Goal: Task Accomplishment & Management: Use online tool/utility

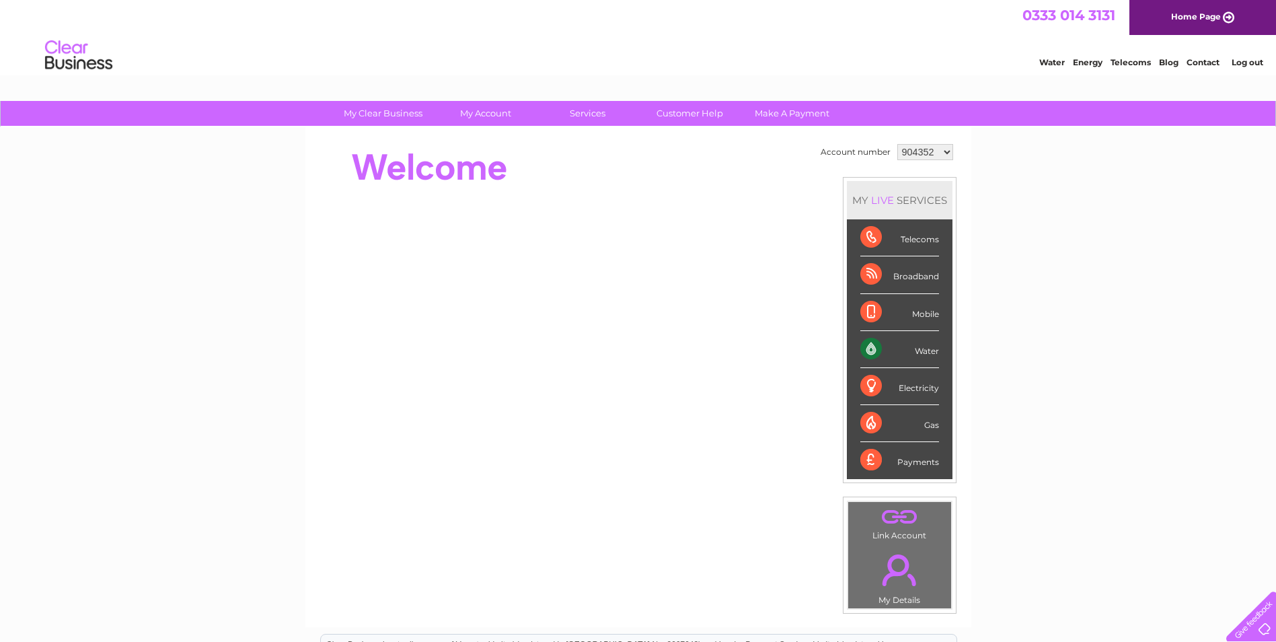
click at [941, 151] on select "904352 3025834" at bounding box center [925, 152] width 56 height 16
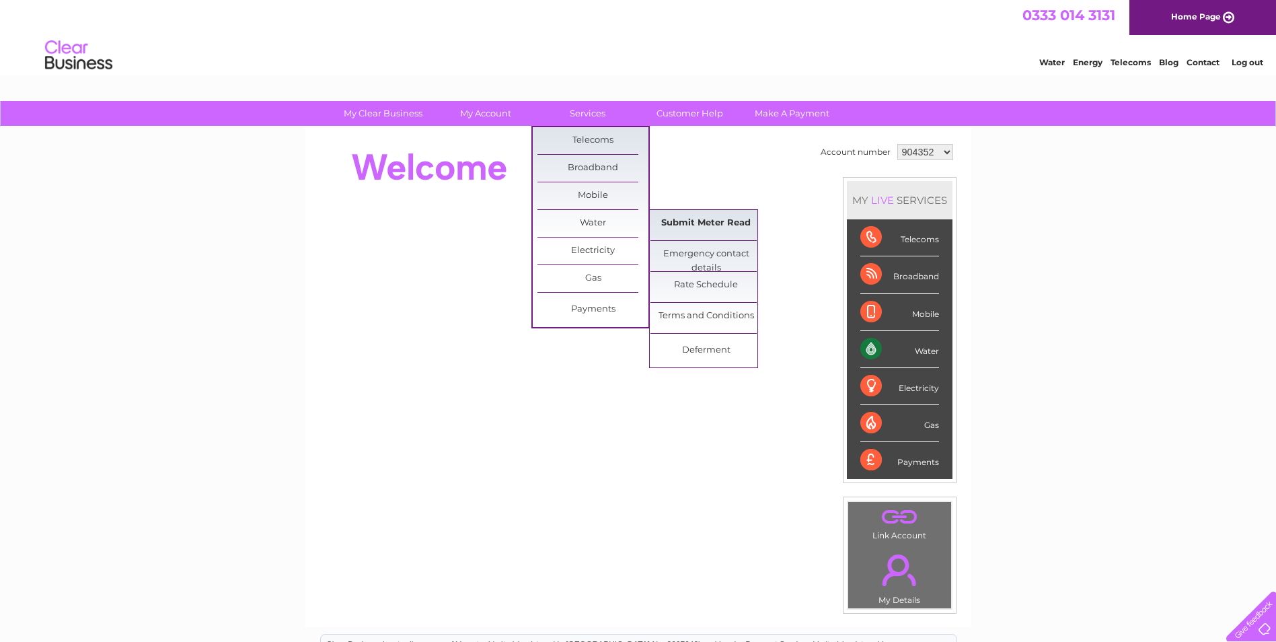
click at [691, 223] on link "Submit Meter Read" at bounding box center [705, 223] width 111 height 27
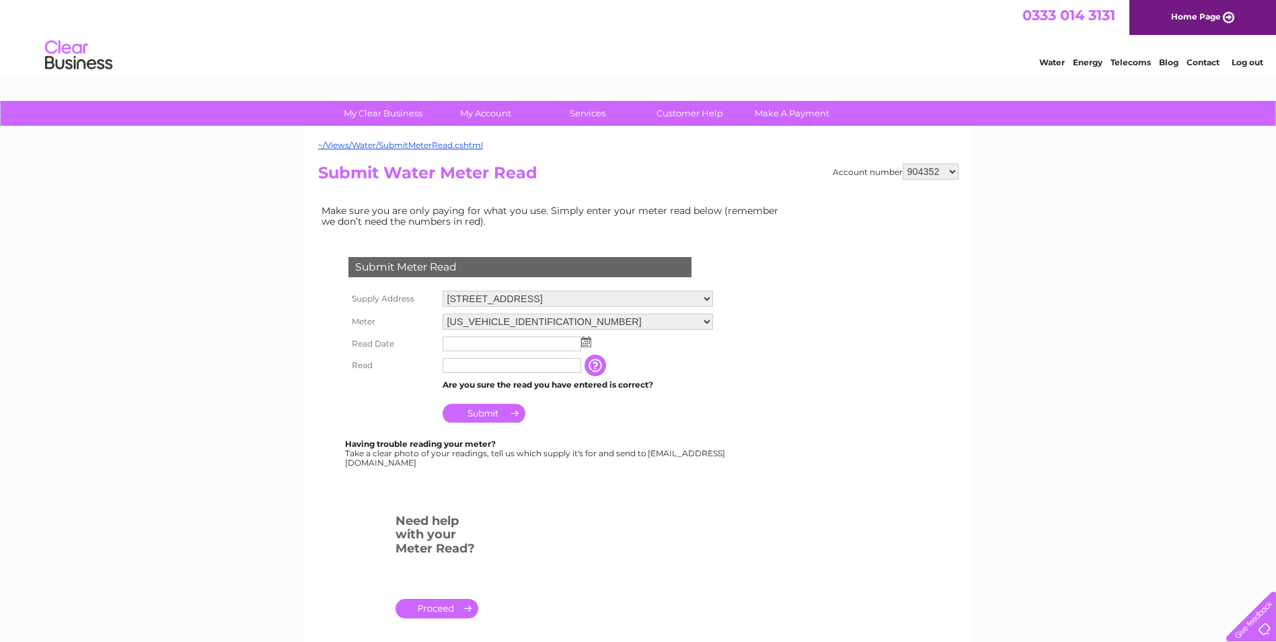
click at [925, 177] on select "904352 3025834" at bounding box center [931, 171] width 56 height 16
select select "3025834"
click at [903, 163] on select "904352 3025834" at bounding box center [931, 171] width 56 height 16
click at [500, 348] on input "text" at bounding box center [513, 344] width 140 height 16
click at [586, 345] on img at bounding box center [586, 341] width 10 height 11
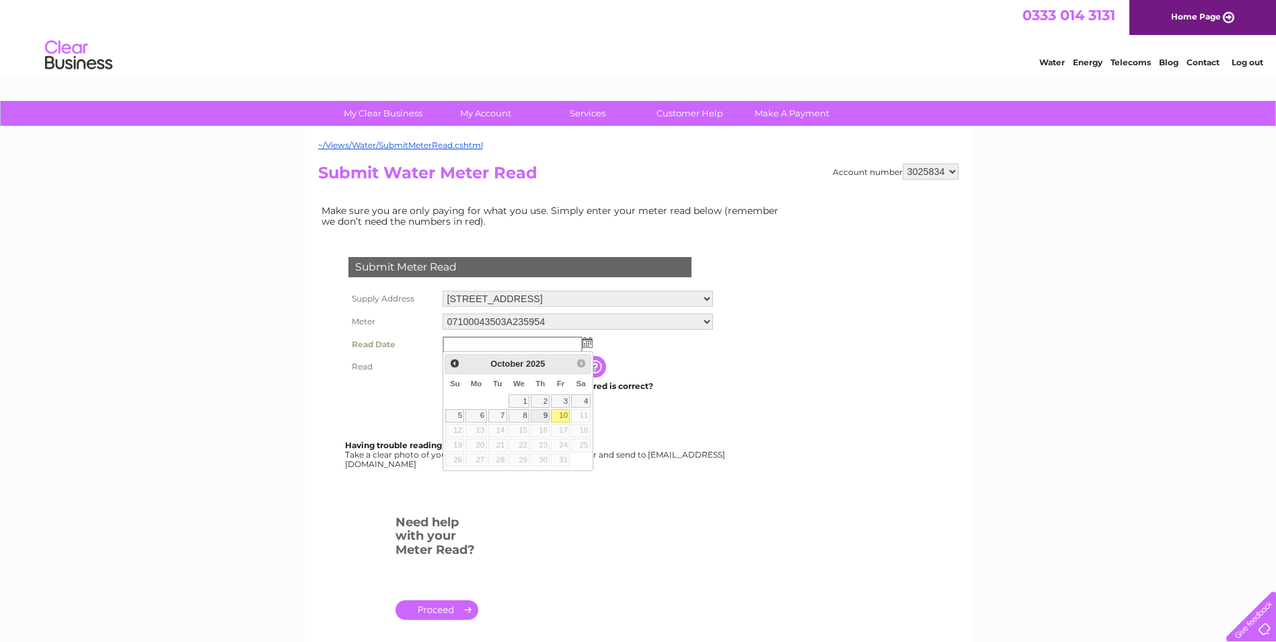
click at [539, 419] on link "9" at bounding box center [540, 415] width 19 height 13
type input "[DATE]"
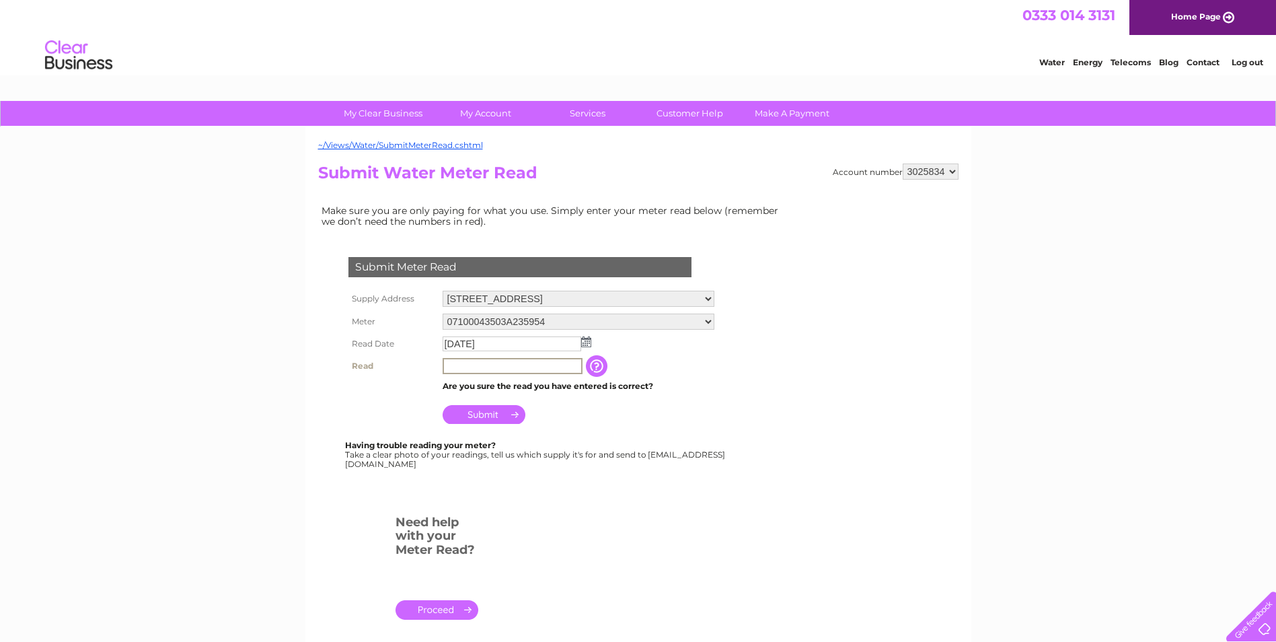
click at [471, 369] on input "text" at bounding box center [513, 366] width 140 height 16
type input "1107"
click at [593, 365] on input "button" at bounding box center [596, 365] width 24 height 22
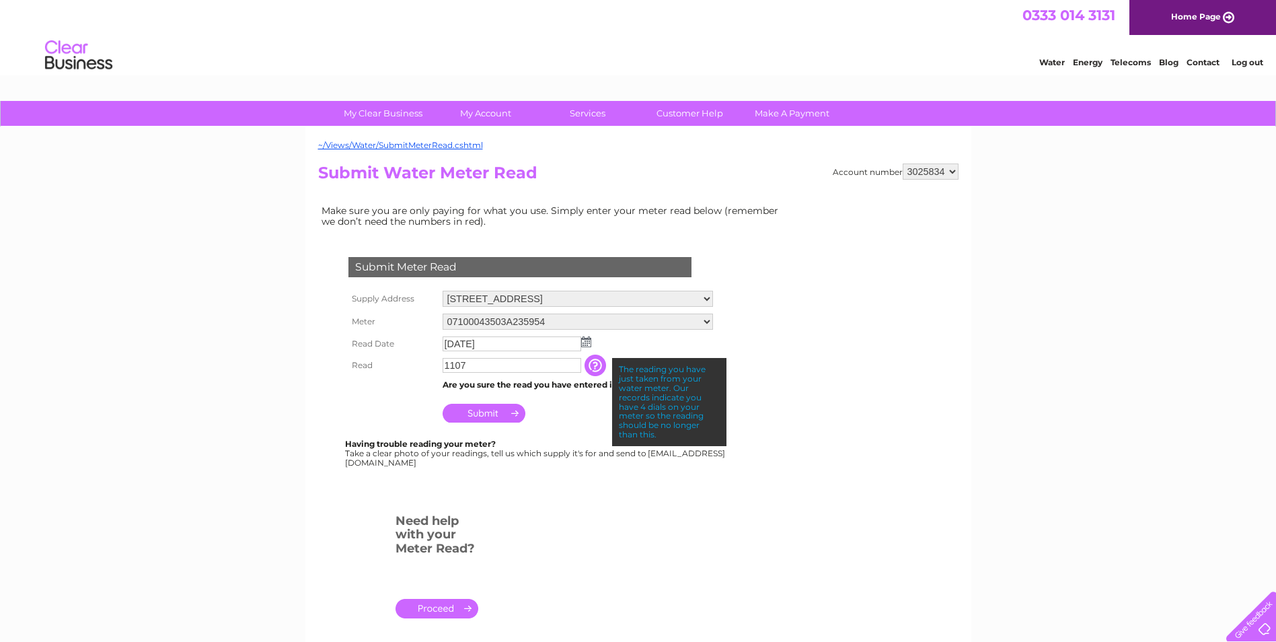
click at [496, 409] on input "Submit" at bounding box center [484, 413] width 83 height 19
